Goal: Information Seeking & Learning: Understand process/instructions

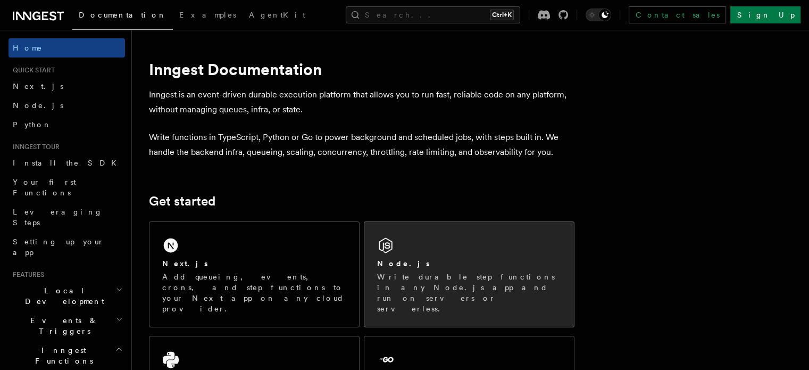
click at [428, 255] on div "Node.js Write durable step functions in any Node.js app and run on servers or s…" at bounding box center [469, 274] width 210 height 105
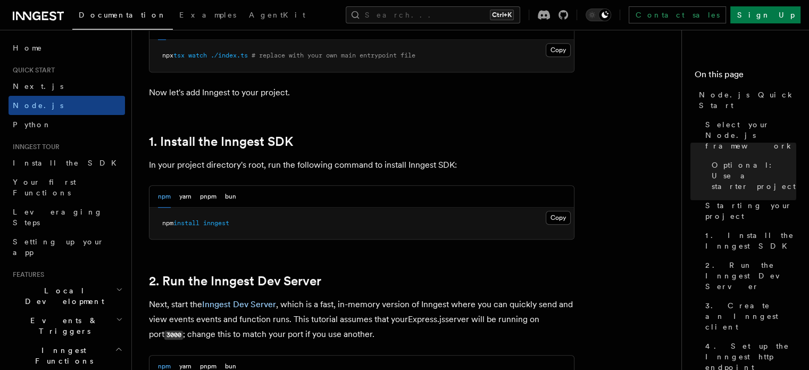
scroll to position [604, 0]
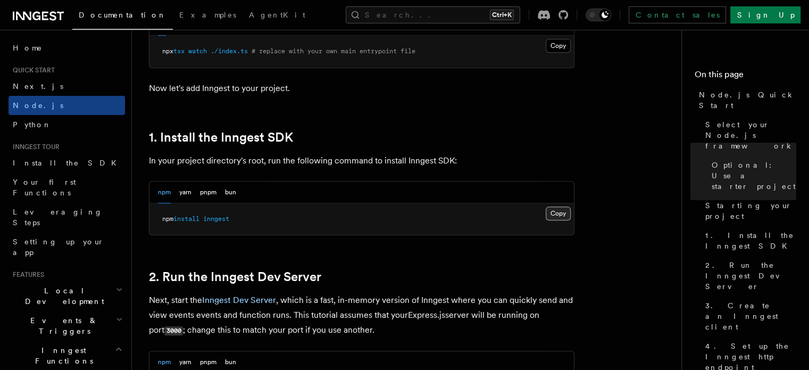
click at [562, 214] on button "Copy Copied" at bounding box center [558, 213] width 25 height 14
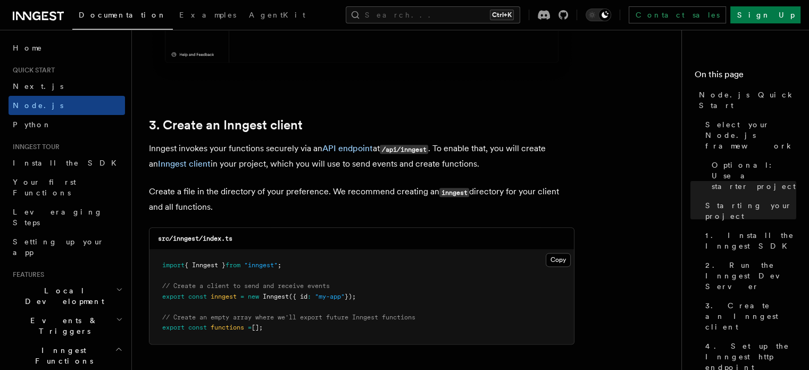
scroll to position [1282, 0]
click at [552, 255] on button "Copy Copied" at bounding box center [558, 259] width 25 height 14
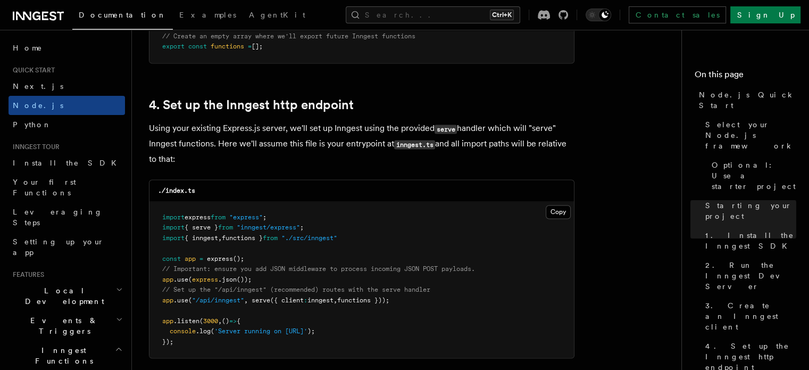
scroll to position [1562, 0]
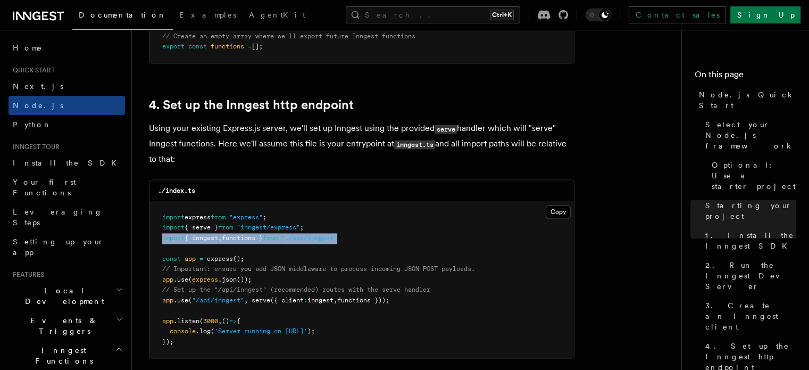
drag, startPoint x: 361, startPoint y: 236, endPoint x: 152, endPoint y: 236, distance: 209.6
click at [152, 236] on pre "import express from "express" ; import { serve } from "inngest/express" ; impor…" at bounding box center [361, 280] width 424 height 156
copy span "import { inngest , functions } from "./src/inngest""
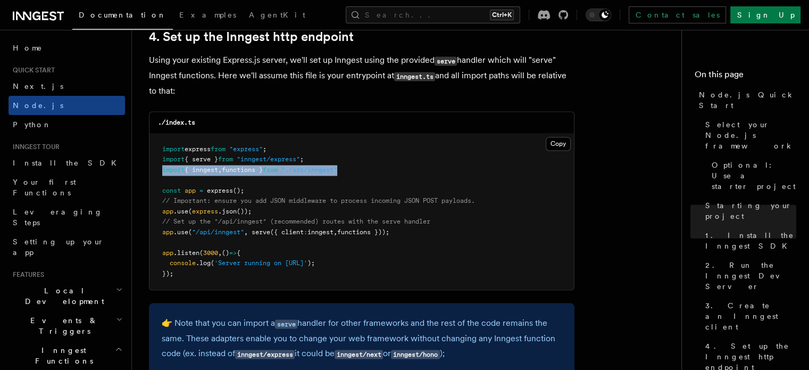
scroll to position [1630, 0]
drag, startPoint x: 413, startPoint y: 234, endPoint x: 152, endPoint y: 230, distance: 261.2
click at [152, 230] on pre "import express from "express" ; import { serve } from "inngest/express" ; impor…" at bounding box center [361, 212] width 424 height 156
copy span "app .use ( "/api/inngest" , serve ({ client : inngest , functions }));"
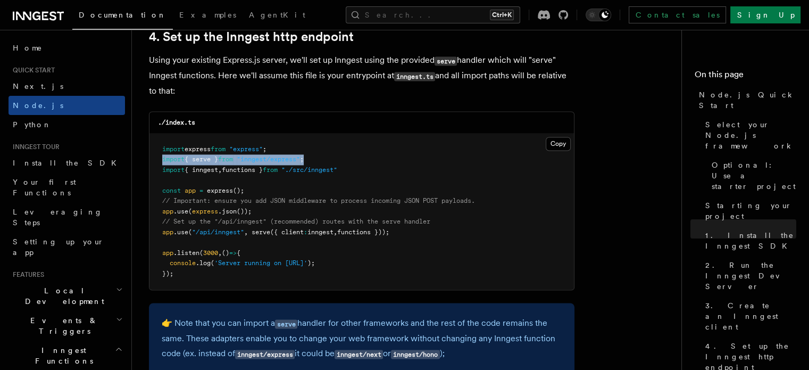
drag, startPoint x: 323, startPoint y: 159, endPoint x: 160, endPoint y: 160, distance: 163.8
click at [160, 160] on pre "import express from "express" ; import { serve } from "inngest/express" ; impor…" at bounding box center [361, 212] width 424 height 156
copy span "import { serve } from "inngest/express" ;"
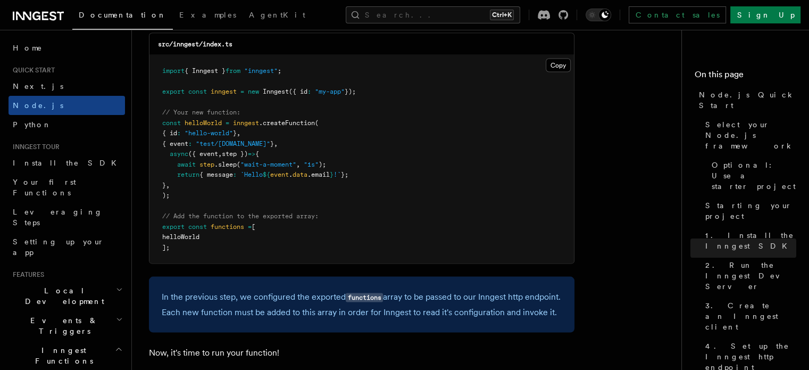
scroll to position [2155, 0]
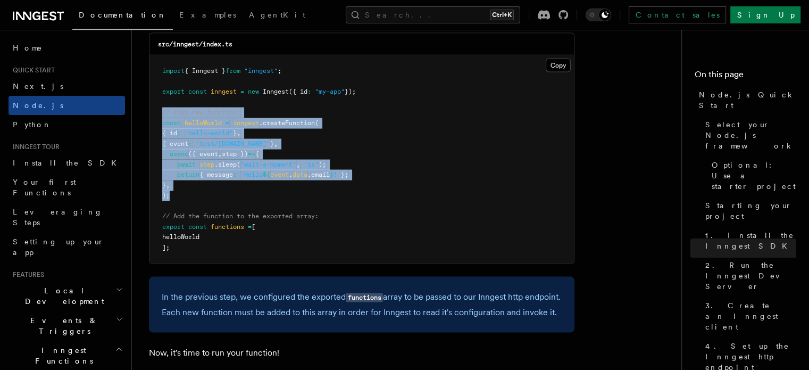
drag, startPoint x: 172, startPoint y: 197, endPoint x: 160, endPoint y: 117, distance: 81.2
click at [160, 117] on pre "import { Inngest } from "inngest" ; export const inngest = new Inngest ({ id : …" at bounding box center [361, 159] width 424 height 208
copy code "// Your new function: const helloWorld = inngest .createFunction ( { id : "hell…"
